Goal: Transaction & Acquisition: Download file/media

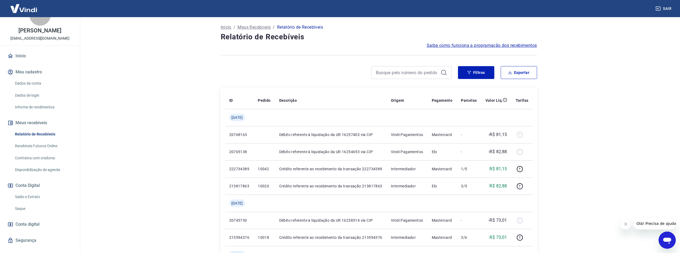
scroll to position [26, 0]
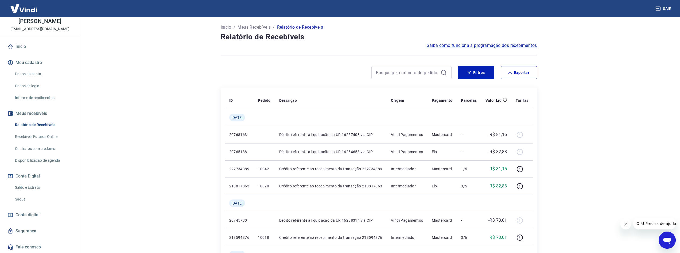
click at [31, 98] on link "Informe de rendimentos" at bounding box center [43, 97] width 61 height 11
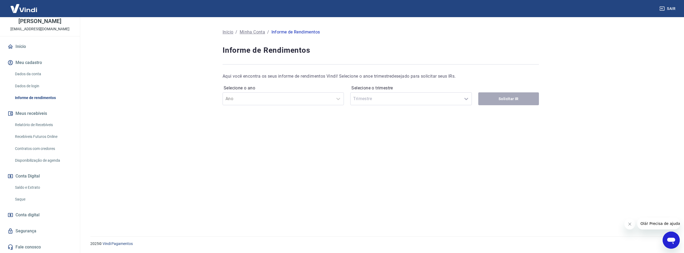
click at [50, 125] on link "Relatório de Recebíveis" at bounding box center [43, 124] width 61 height 11
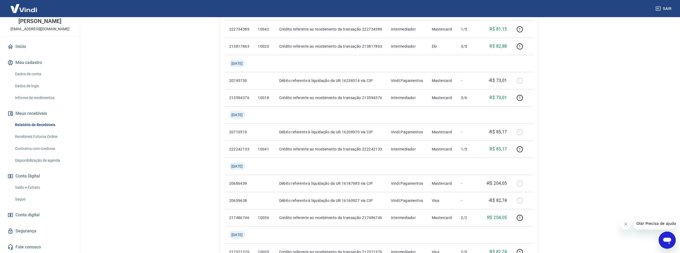
scroll to position [187, 0]
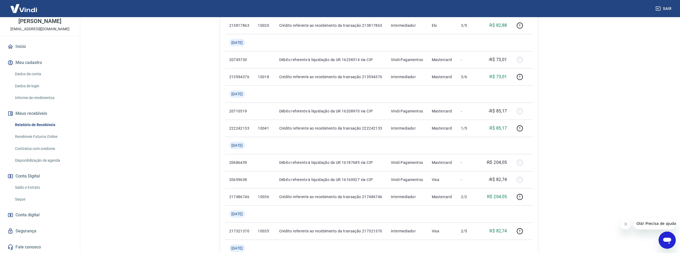
click at [33, 185] on link "Saldo e Extrato" at bounding box center [43, 187] width 61 height 11
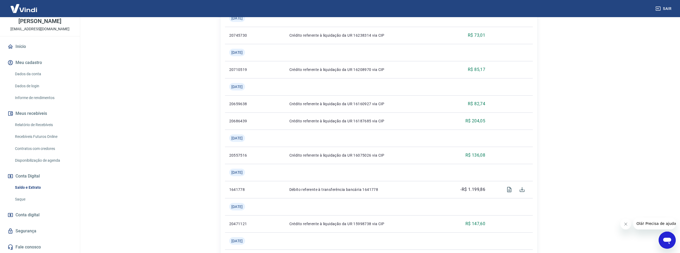
scroll to position [241, 0]
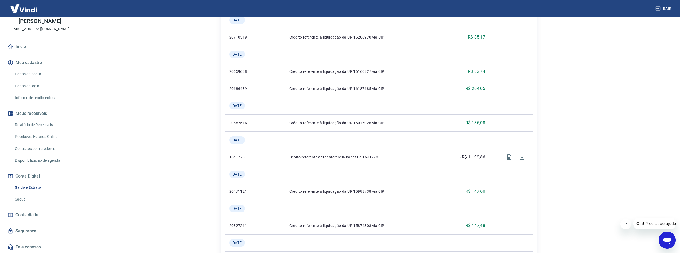
click at [26, 215] on span "Conta digital" at bounding box center [28, 214] width 24 height 7
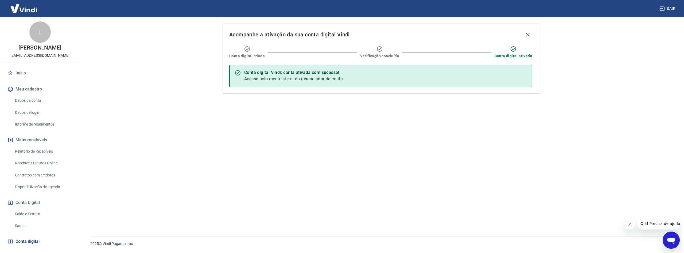
click at [32, 214] on link "Saldo e Extrato" at bounding box center [43, 213] width 61 height 11
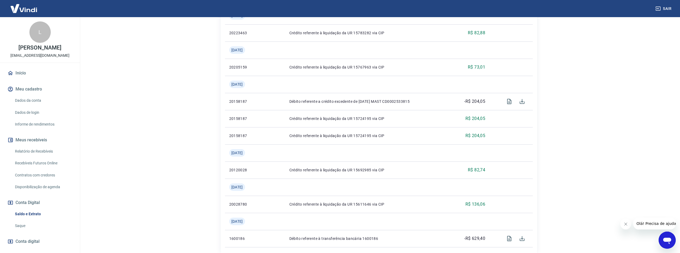
scroll to position [564, 0]
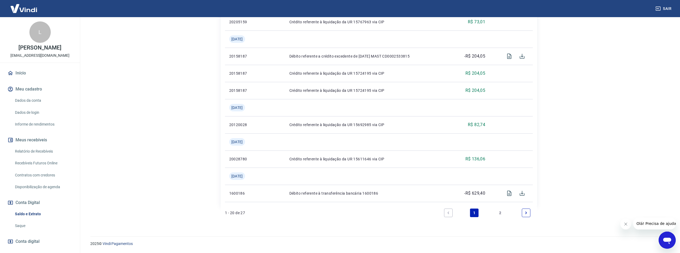
click at [33, 151] on link "Relatório de Recebíveis" at bounding box center [43, 151] width 61 height 11
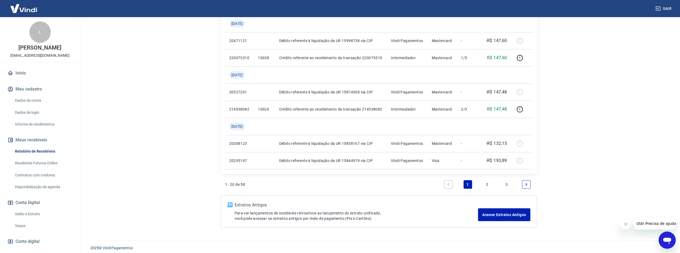
scroll to position [467, 0]
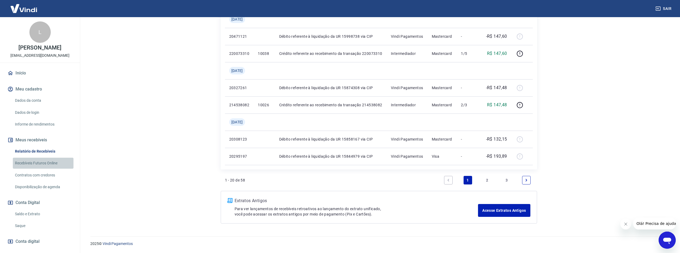
click at [46, 162] on link "Recebíveis Futuros Online" at bounding box center [43, 162] width 61 height 11
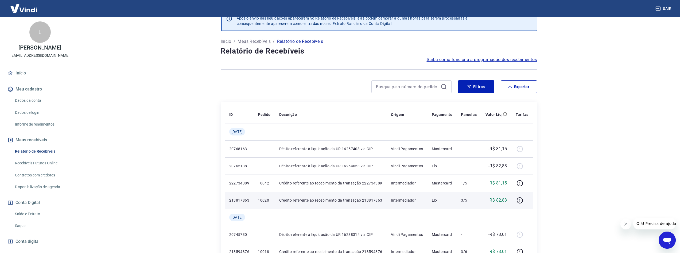
scroll to position [0, 0]
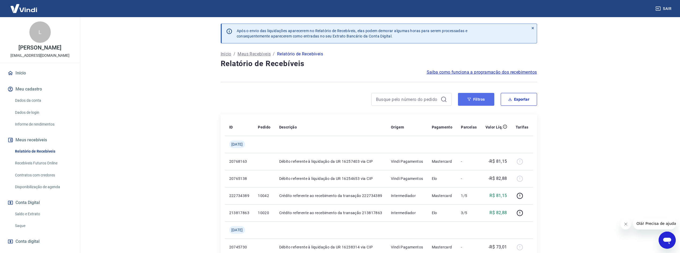
click at [473, 99] on button "Filtros" at bounding box center [476, 99] width 36 height 13
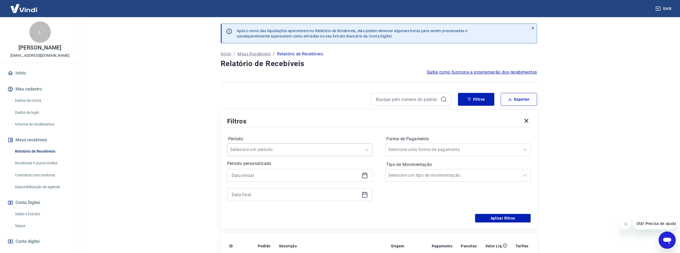
click at [304, 150] on div at bounding box center [294, 149] width 129 height 7
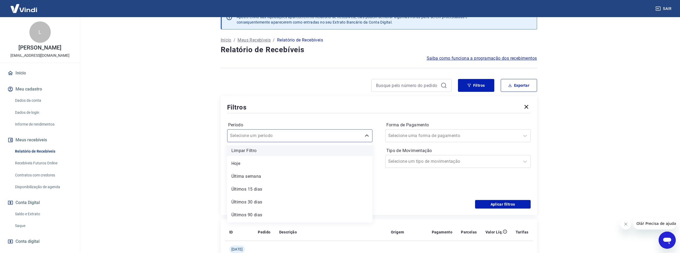
scroll to position [27, 0]
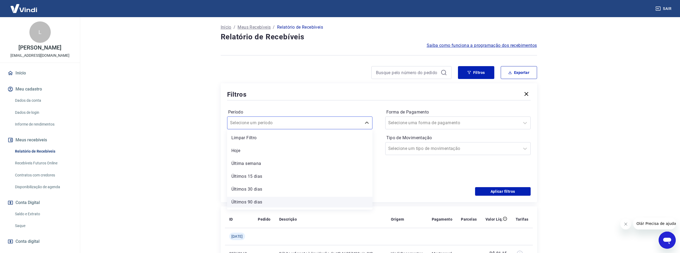
click at [280, 203] on div "Últimos 90 dias" at bounding box center [299, 201] width 145 height 11
click at [464, 123] on div at bounding box center [452, 122] width 129 height 7
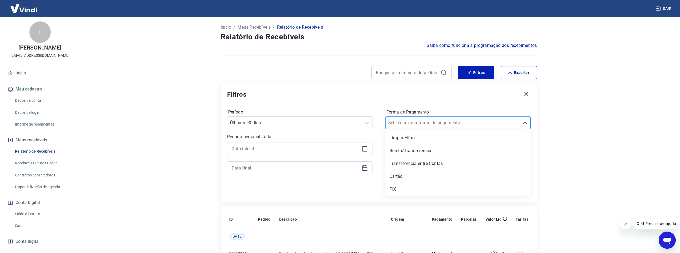
click at [464, 123] on div at bounding box center [452, 122] width 129 height 7
click at [466, 149] on div at bounding box center [452, 148] width 129 height 7
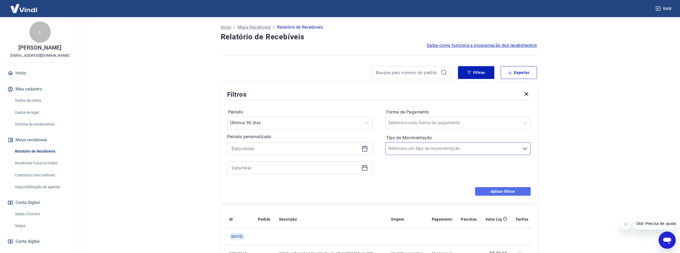
drag, startPoint x: 485, startPoint y: 190, endPoint x: 359, endPoint y: 121, distance: 143.9
click at [485, 190] on button "Aplicar filtros" at bounding box center [503, 191] width 56 height 9
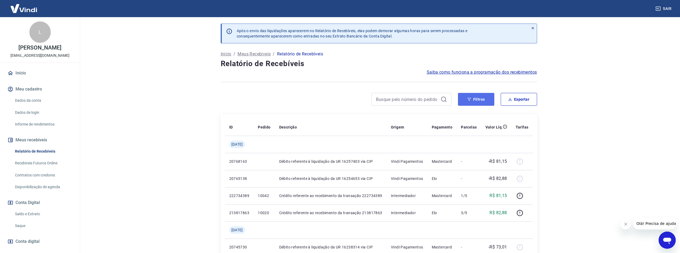
click at [491, 97] on button "Filtros" at bounding box center [476, 99] width 36 height 13
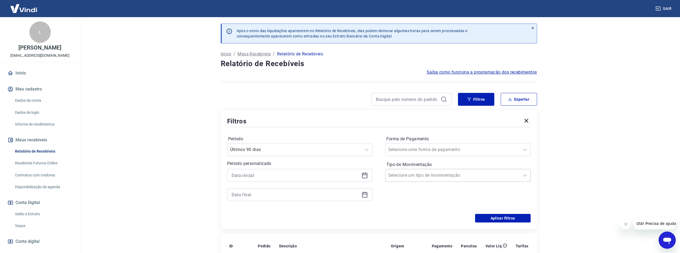
click at [422, 177] on input "Tipo de Movimentação" at bounding box center [415, 175] width 54 height 6
click at [420, 198] on div "Entrada" at bounding box center [457, 203] width 145 height 11
drag, startPoint x: 488, startPoint y: 218, endPoint x: 419, endPoint y: 190, distance: 74.2
click at [488, 218] on button "Aplicar filtros" at bounding box center [503, 218] width 56 height 9
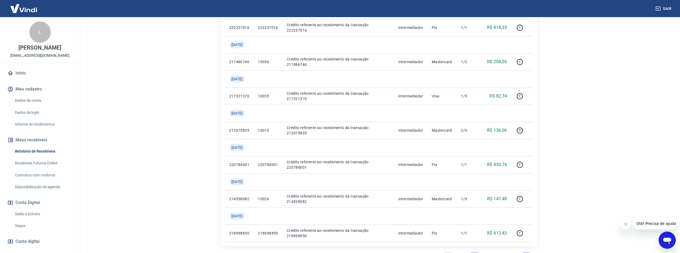
scroll to position [638, 0]
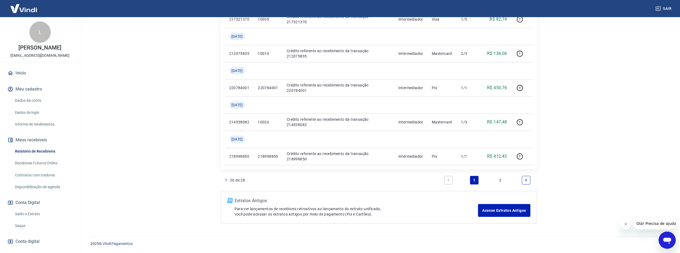
click at [504, 182] on link "2" at bounding box center [500, 180] width 9 height 9
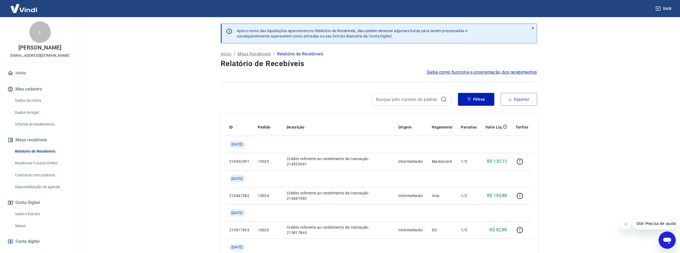
click at [513, 96] on button "Exportar" at bounding box center [519, 99] width 36 height 13
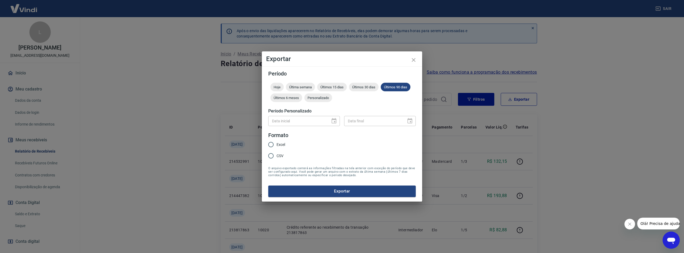
click at [276, 144] on input "Excel" at bounding box center [270, 144] width 11 height 11
radio input "true"
click at [306, 186] on button "Exportar" at bounding box center [342, 190] width 148 height 11
